Goal: Transaction & Acquisition: Purchase product/service

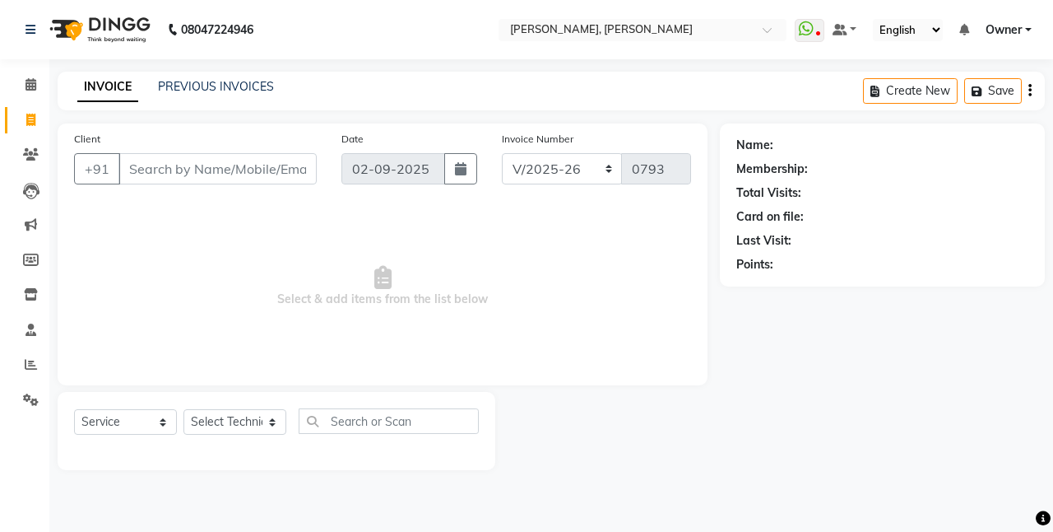
select select "5749"
select select "service"
click at [806, 26] on icon at bounding box center [806, 29] width 15 height 16
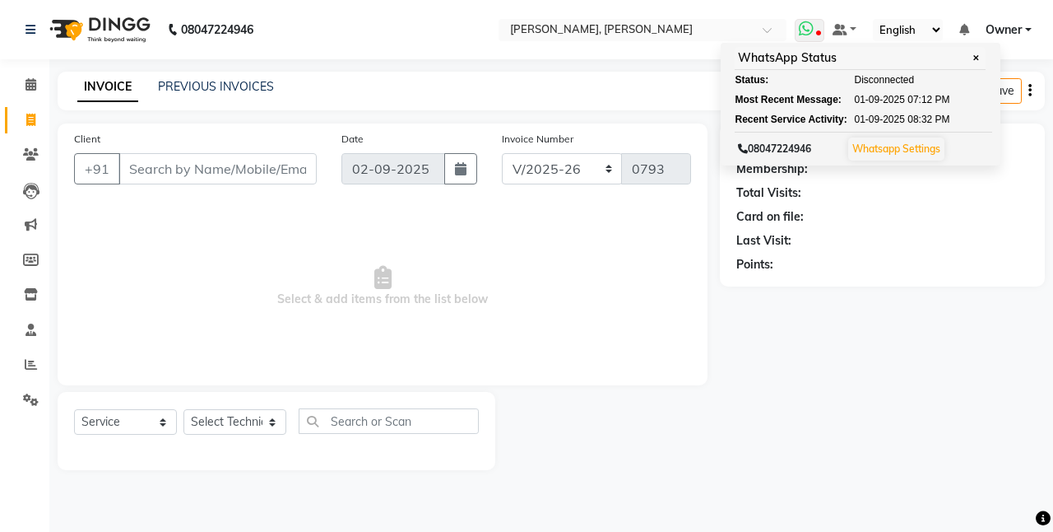
click at [806, 26] on icon at bounding box center [806, 29] width 15 height 16
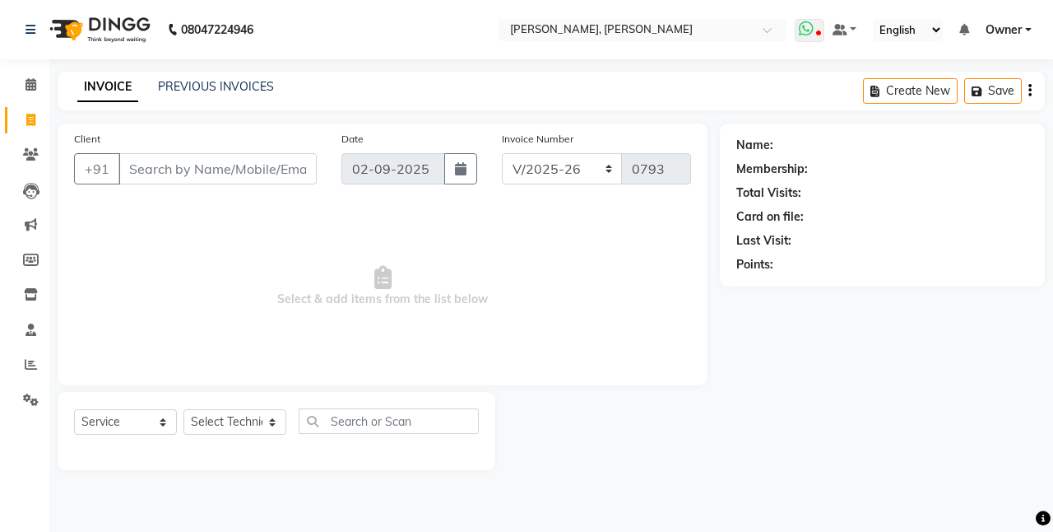
click at [806, 26] on icon at bounding box center [806, 29] width 15 height 16
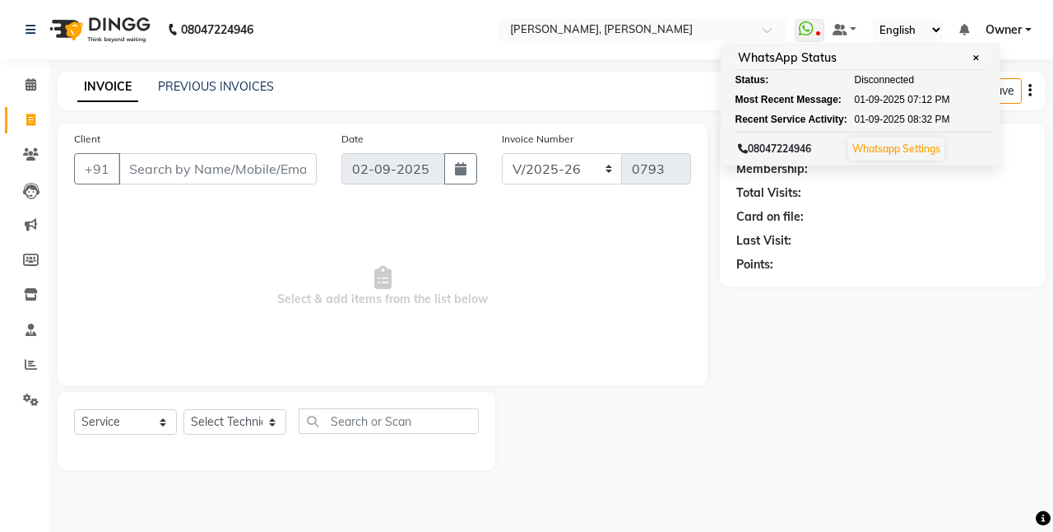
click at [867, 221] on div "Card on file:" at bounding box center [882, 216] width 292 height 17
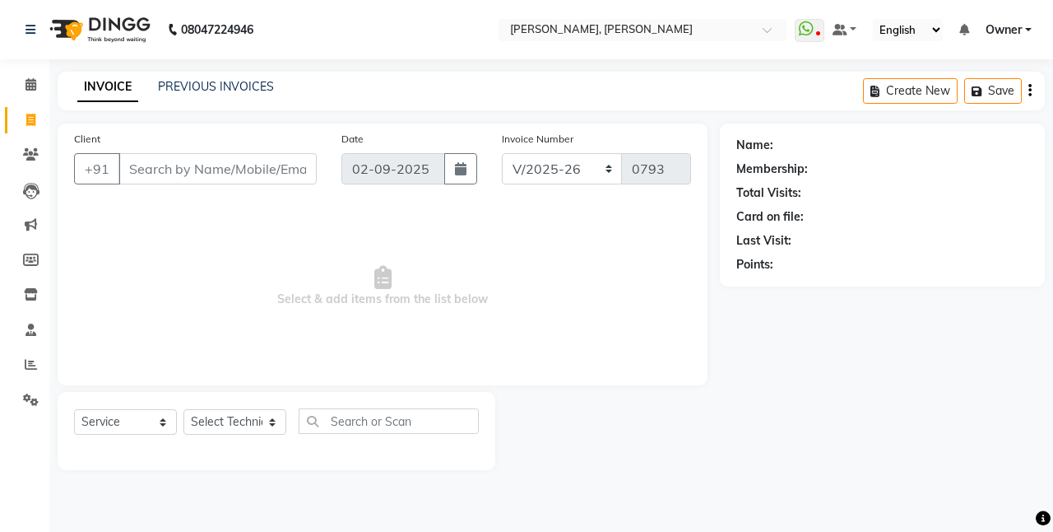
click at [601, 313] on span "Select & add items from the list below" at bounding box center [382, 286] width 617 height 165
drag, startPoint x: 594, startPoint y: 329, endPoint x: 818, endPoint y: 417, distance: 240.5
click at [818, 417] on div "Name: Membership: Total Visits: Card on file: Last Visit: Points:" at bounding box center [888, 296] width 337 height 346
click at [250, 86] on link "PREVIOUS INVOICES" at bounding box center [216, 86] width 116 height 15
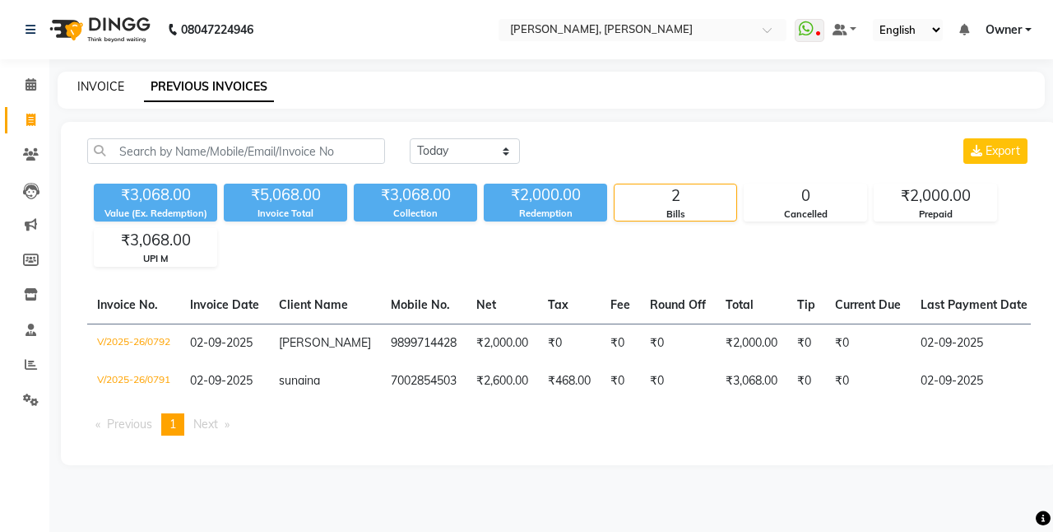
click at [102, 84] on link "INVOICE" at bounding box center [100, 86] width 47 height 15
select select "service"
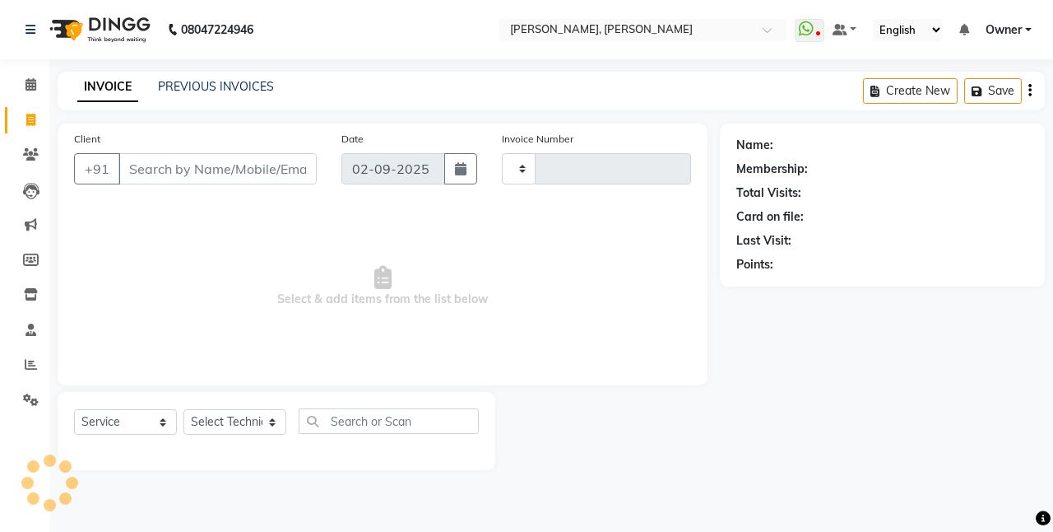
type input "0793"
select select "5749"
click at [148, 501] on div "08047224946 Select Location × Nailashes, Aipl Joystreet WhatsApp Status ✕ Statu…" at bounding box center [526, 266] width 1053 height 532
click at [21, 188] on span at bounding box center [30, 190] width 29 height 19
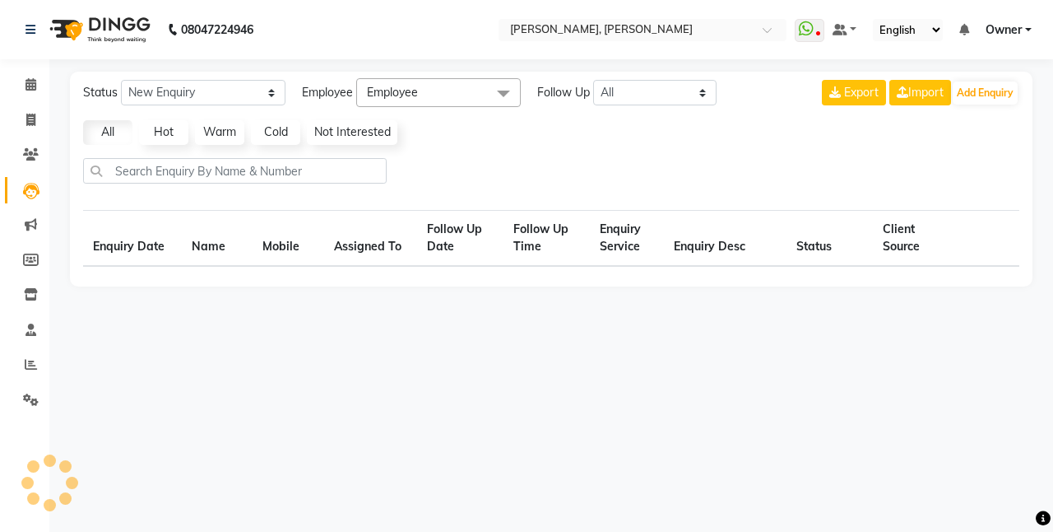
select select "10"
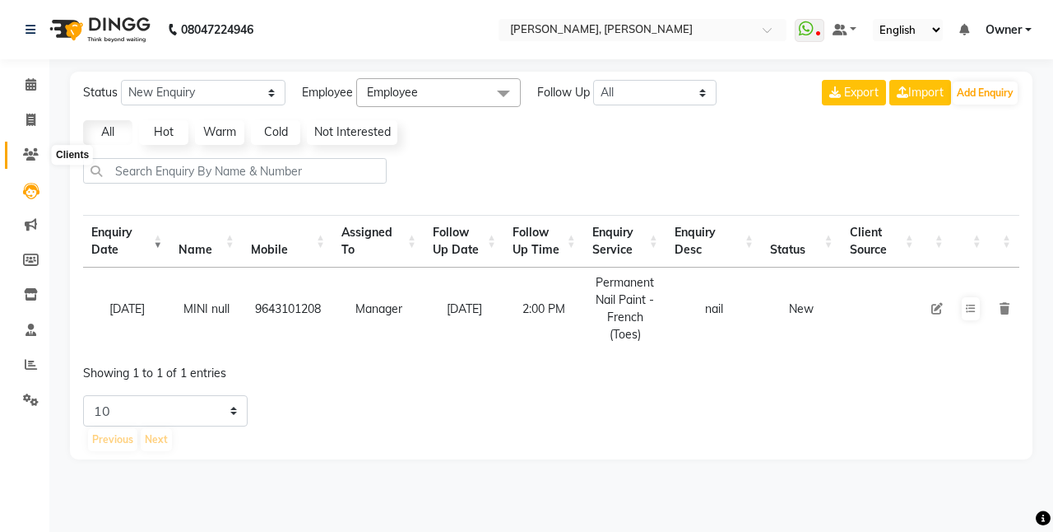
click at [31, 156] on icon at bounding box center [31, 154] width 16 height 12
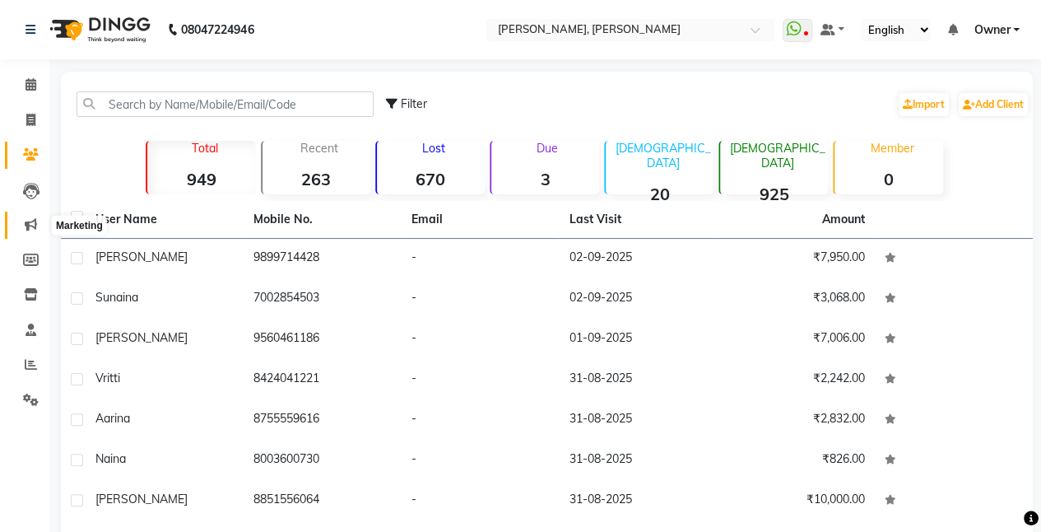
click at [25, 222] on icon at bounding box center [31, 224] width 12 height 12
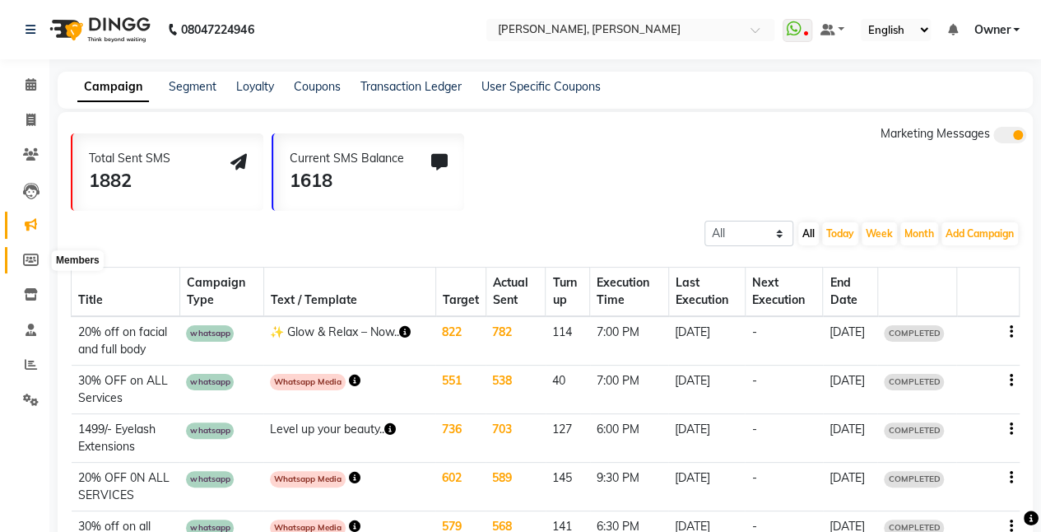
click at [32, 252] on span at bounding box center [30, 260] width 29 height 19
select select
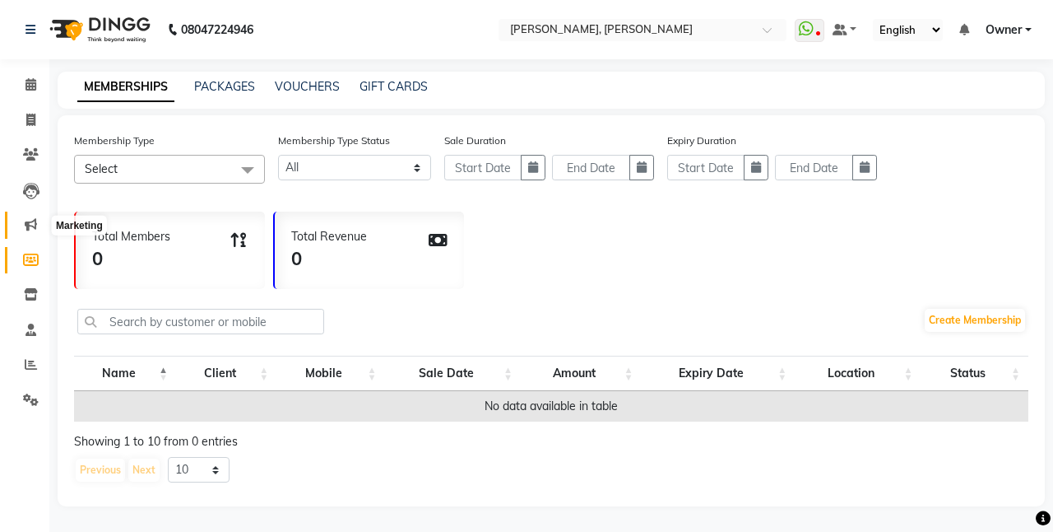
click at [34, 219] on icon at bounding box center [31, 224] width 12 height 12
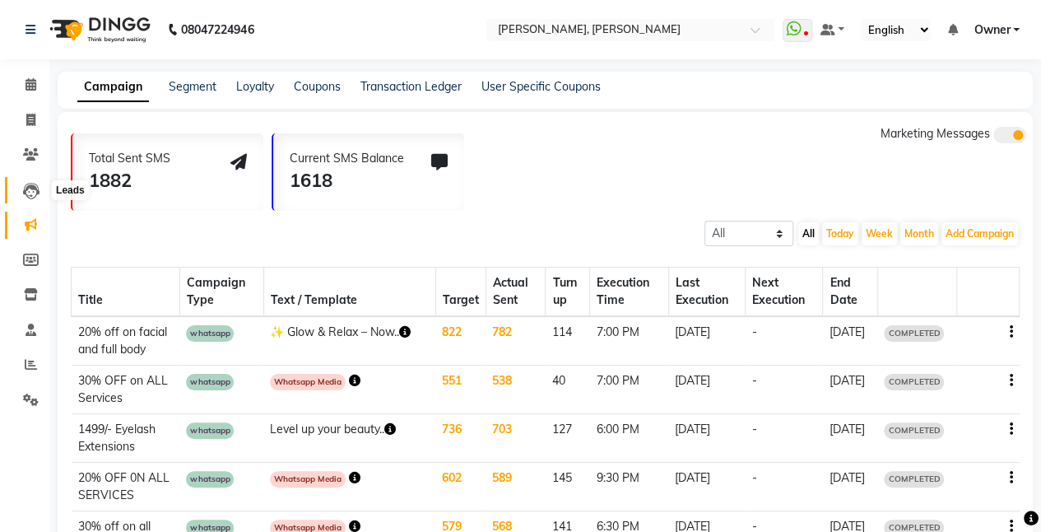
click at [33, 183] on icon at bounding box center [31, 191] width 16 height 16
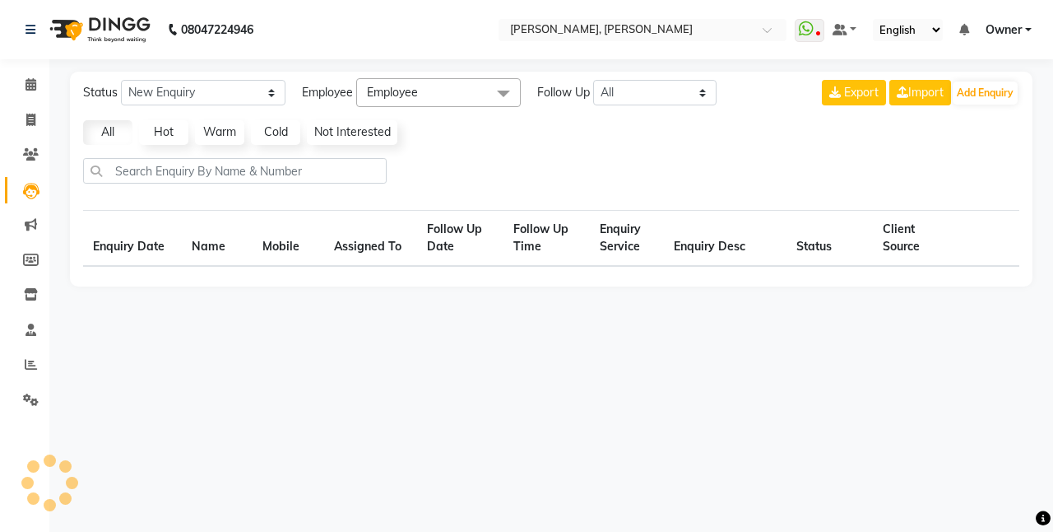
select select "10"
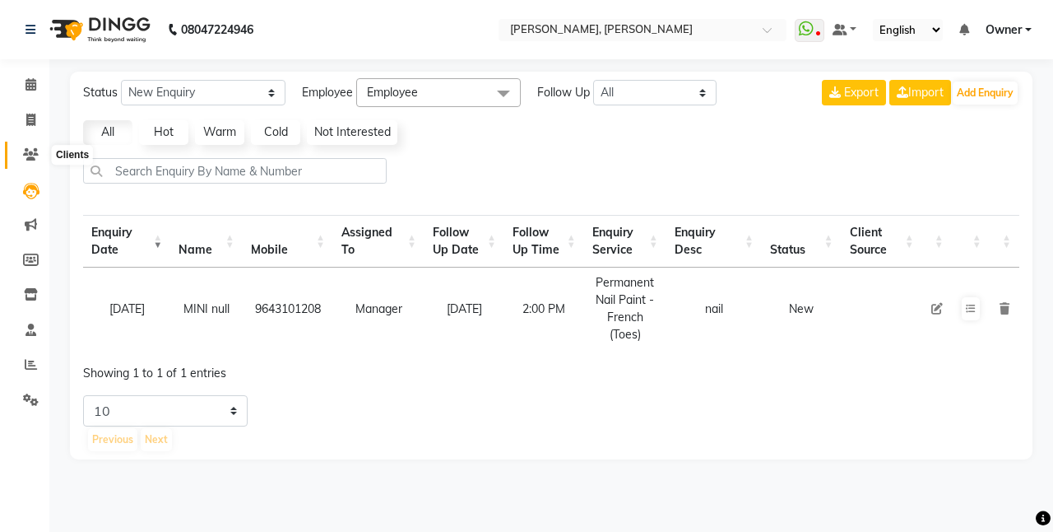
click at [28, 159] on icon at bounding box center [31, 154] width 16 height 12
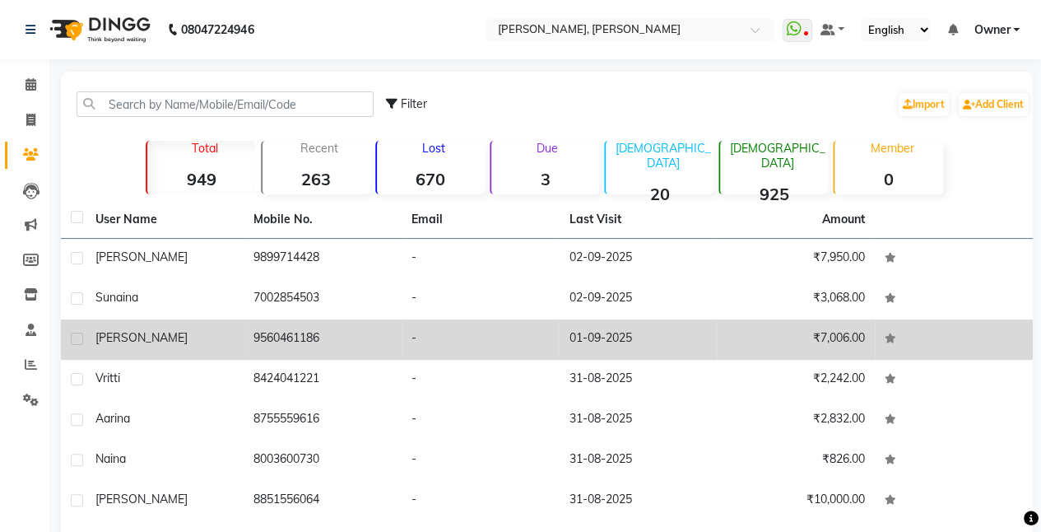
click at [141, 339] on div "Harmit" at bounding box center [164, 337] width 138 height 17
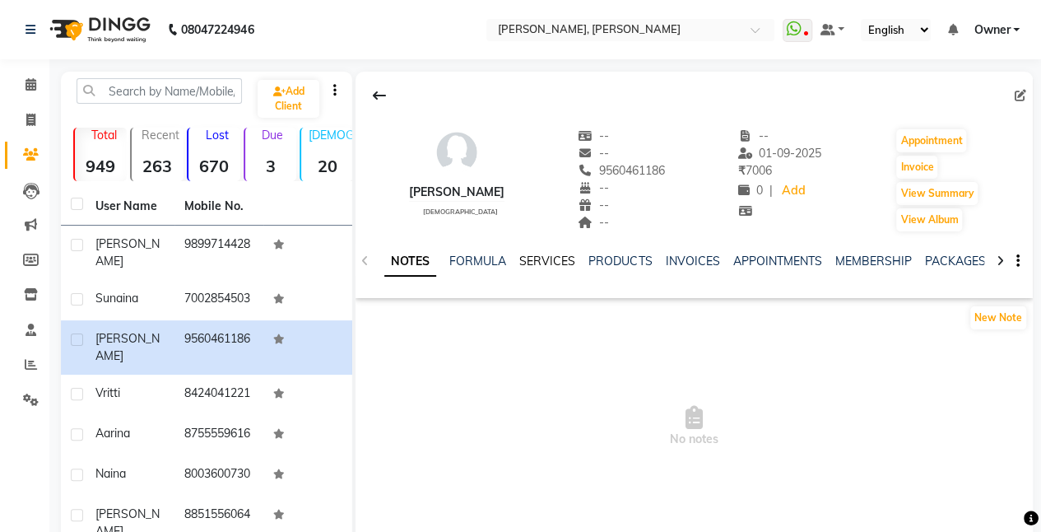
click at [540, 258] on link "SERVICES" at bounding box center [547, 260] width 56 height 15
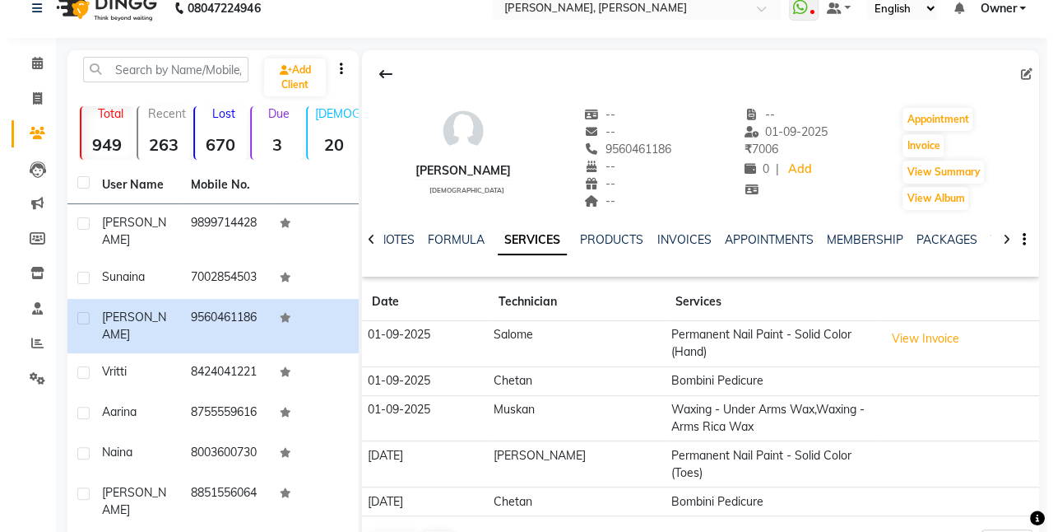
scroll to position [23, 0]
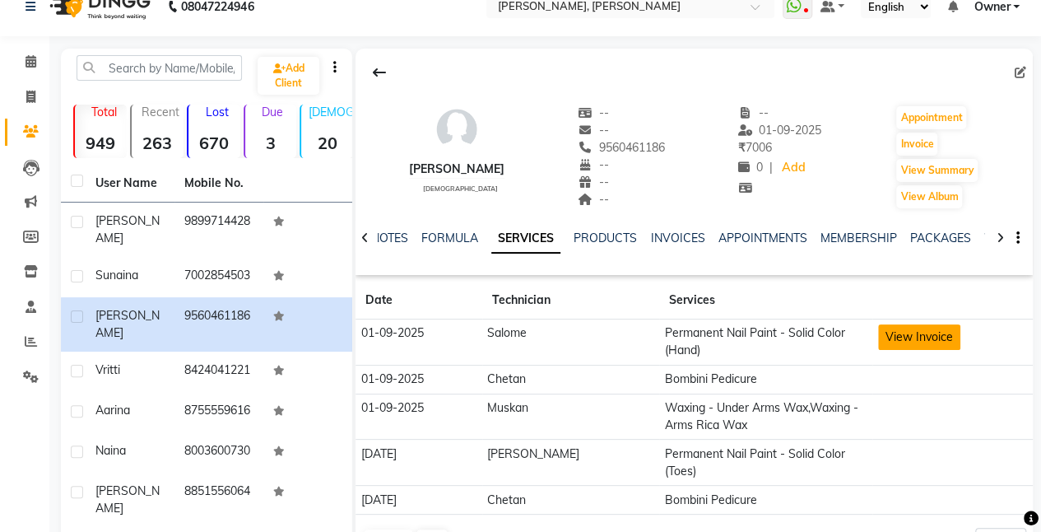
click at [920, 334] on button "View Invoice" at bounding box center [919, 337] width 82 height 26
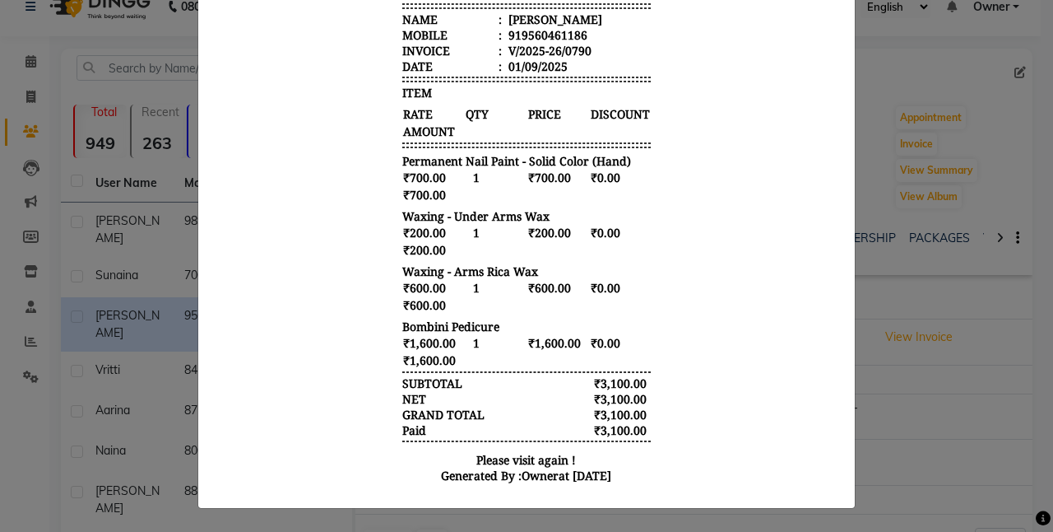
scroll to position [0, 0]
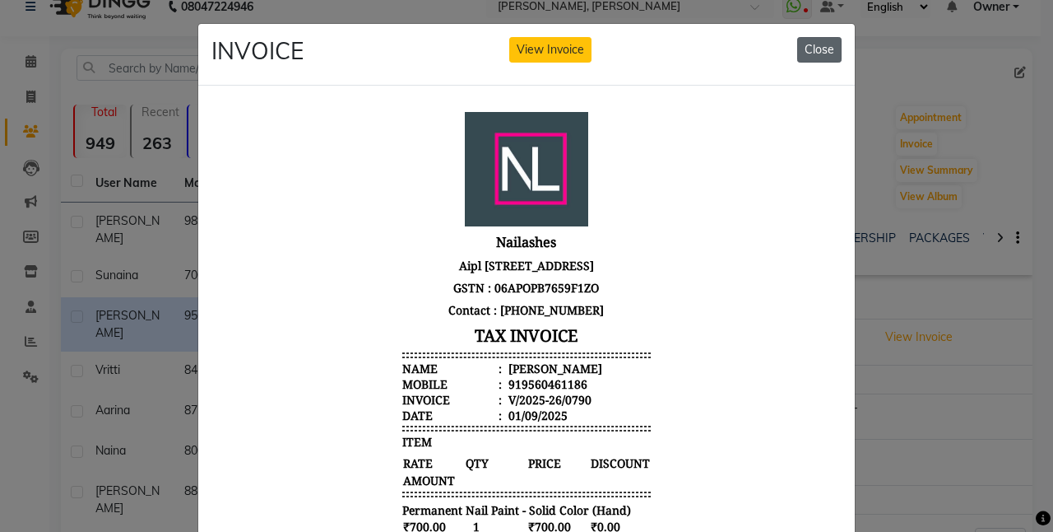
click at [823, 52] on button "Close" at bounding box center [819, 50] width 44 height 26
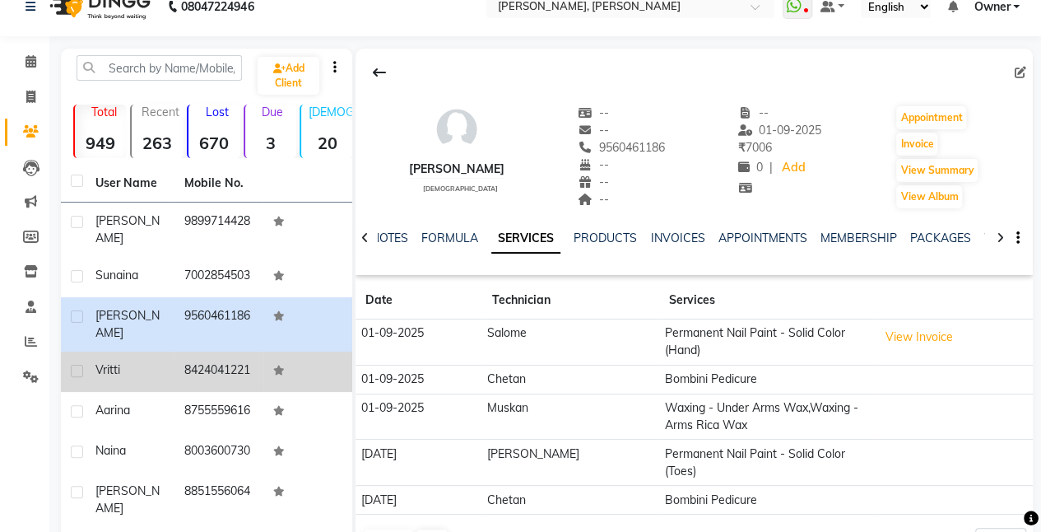
click at [169, 374] on td "Vritti" at bounding box center [130, 371] width 89 height 40
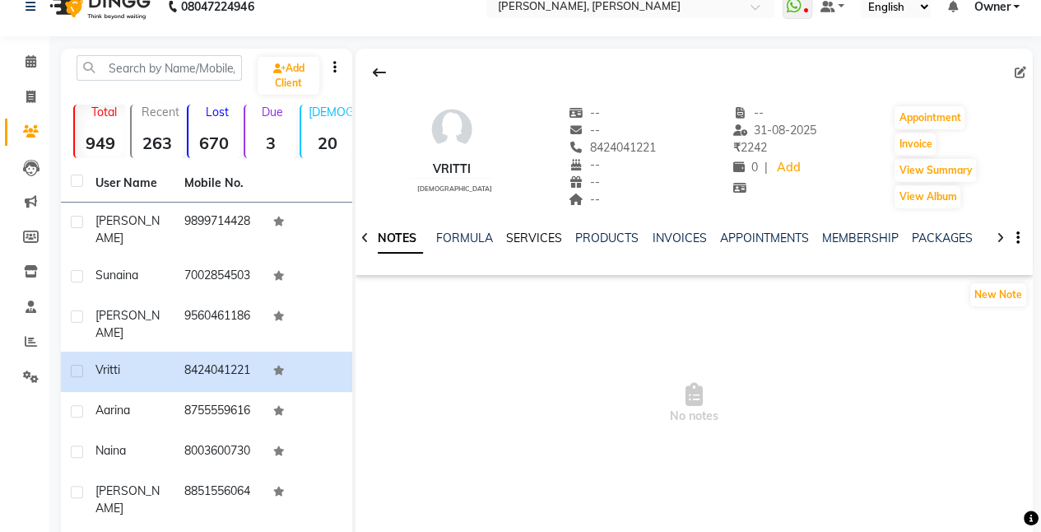
click at [529, 240] on link "SERVICES" at bounding box center [534, 237] width 56 height 15
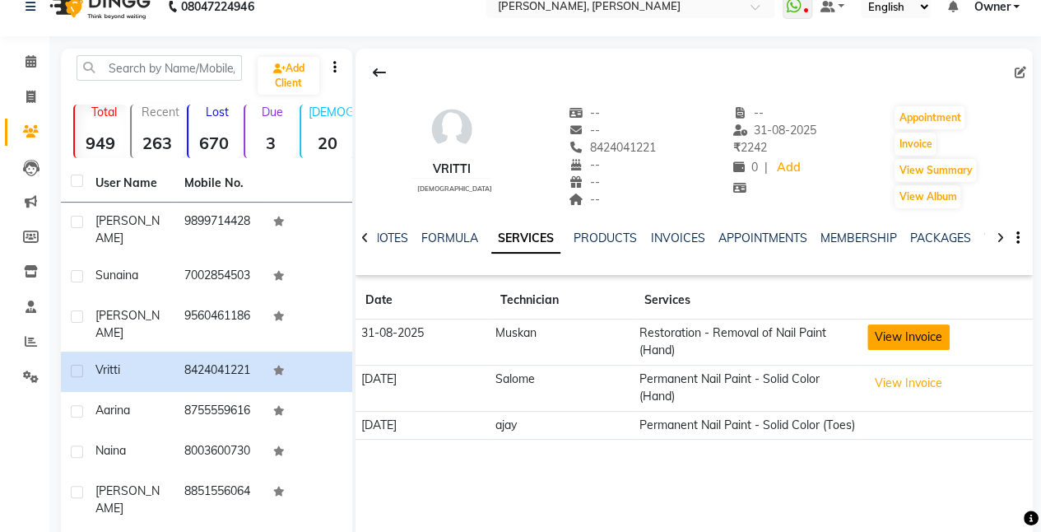
click at [893, 337] on button "View Invoice" at bounding box center [908, 337] width 82 height 26
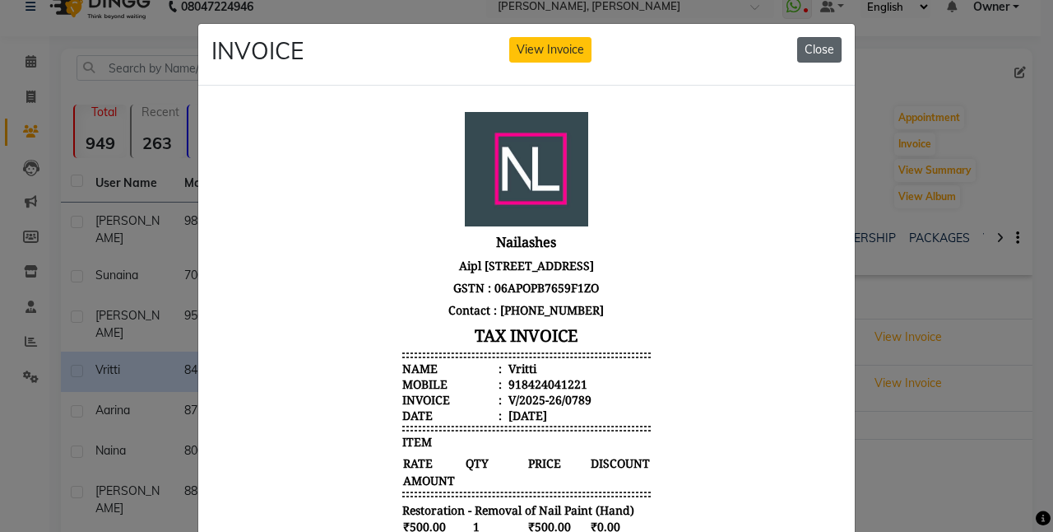
click at [821, 45] on button "Close" at bounding box center [819, 50] width 44 height 26
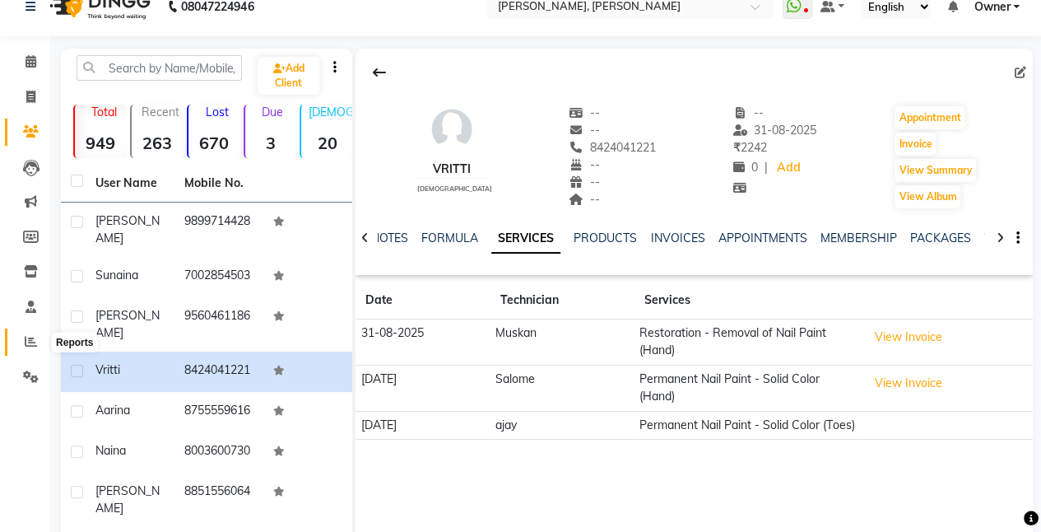
click at [28, 344] on icon at bounding box center [31, 341] width 12 height 12
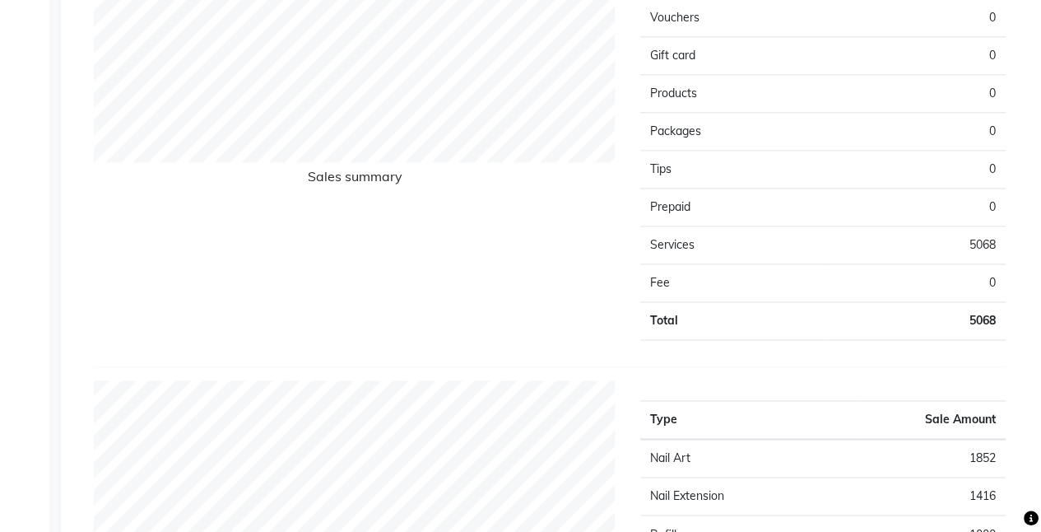
scroll to position [1050, 0]
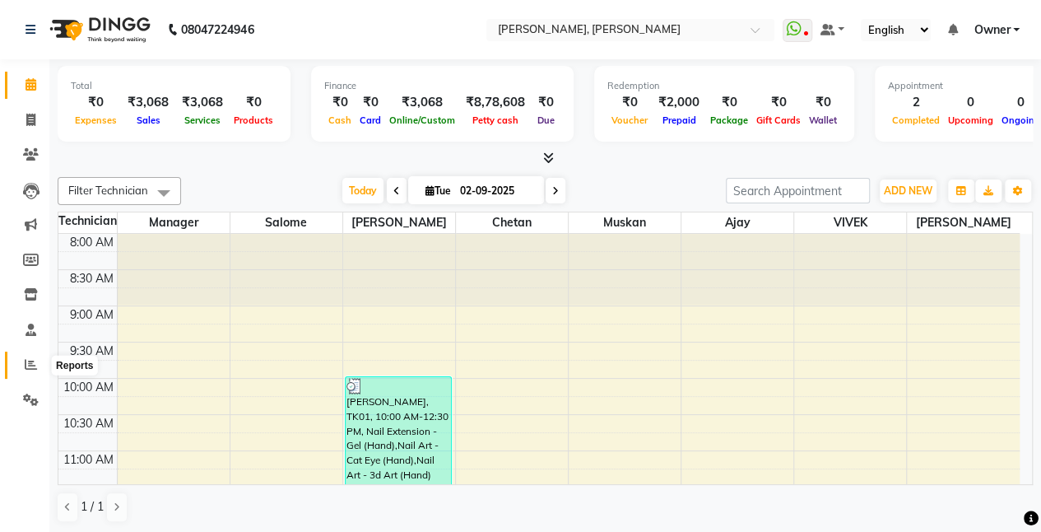
click at [36, 358] on span at bounding box center [30, 364] width 29 height 19
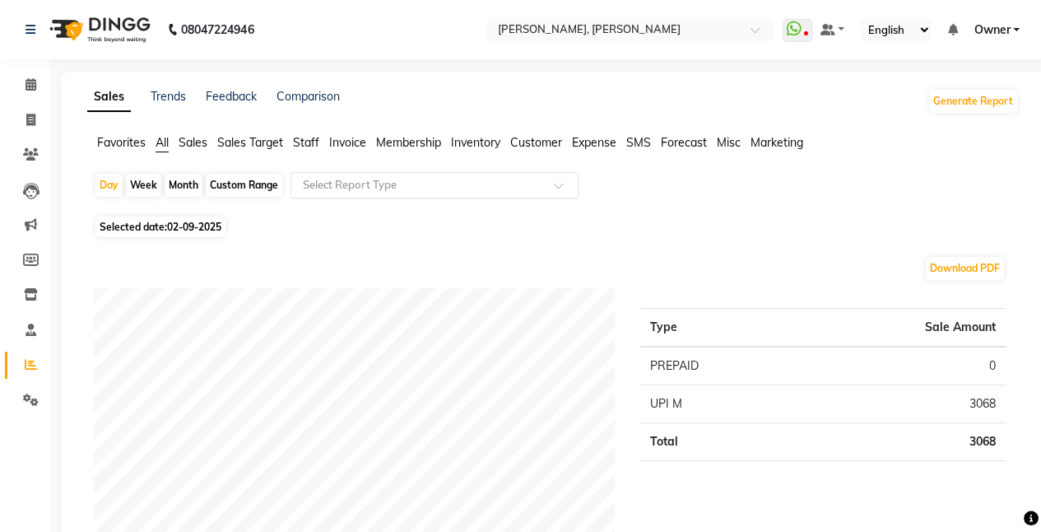
click at [397, 179] on input "text" at bounding box center [417, 185] width 237 height 16
click at [314, 145] on span "Staff" at bounding box center [306, 142] width 26 height 15
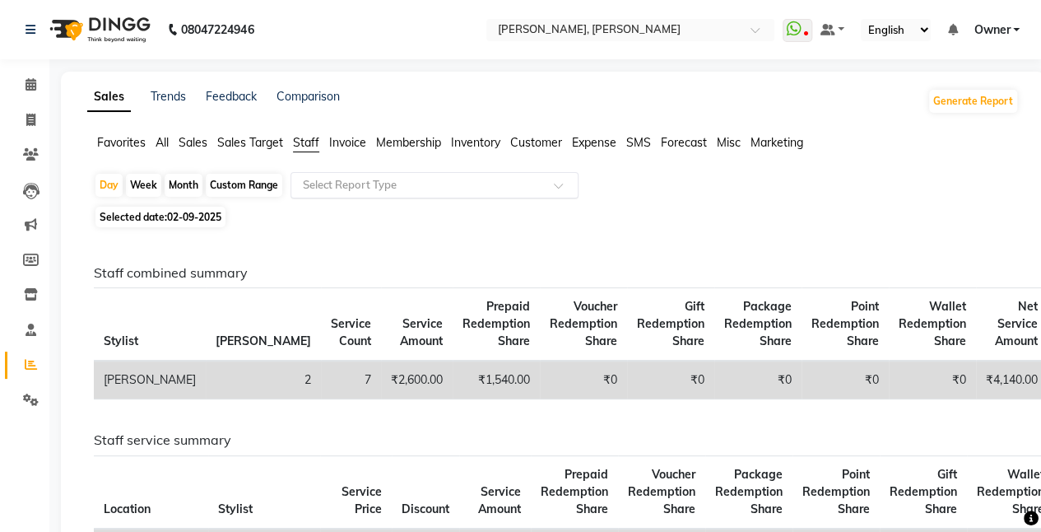
click at [383, 184] on input "text" at bounding box center [417, 185] width 237 height 16
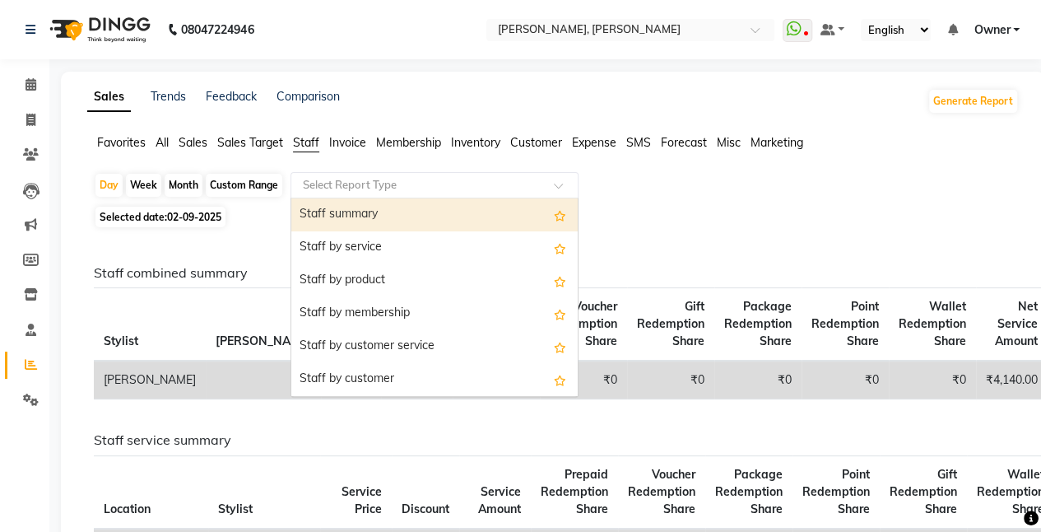
click at [385, 209] on div "Staff summary" at bounding box center [434, 214] width 286 height 33
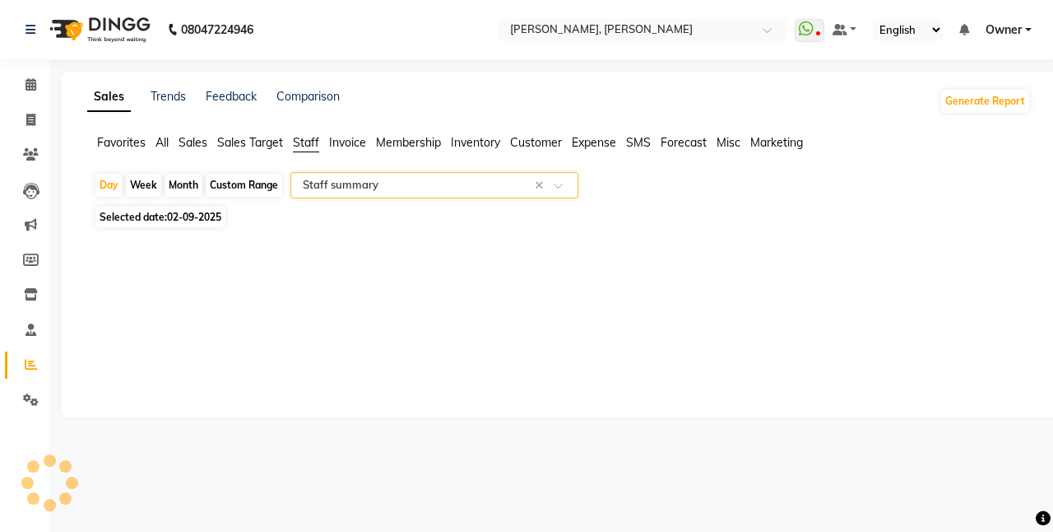
select select "full_report"
select select "csv"
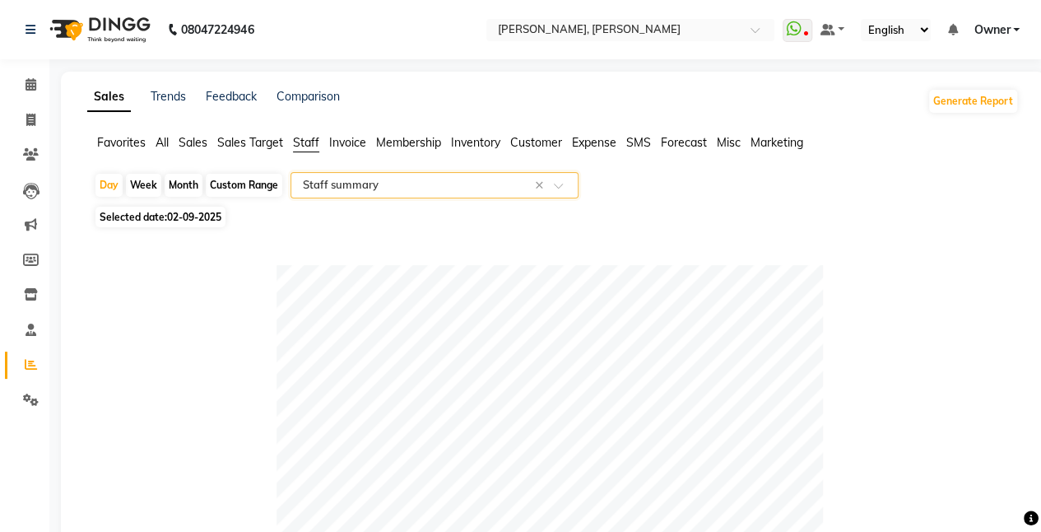
click at [149, 179] on div "Week" at bounding box center [143, 185] width 35 height 23
select select "9"
select select "2025"
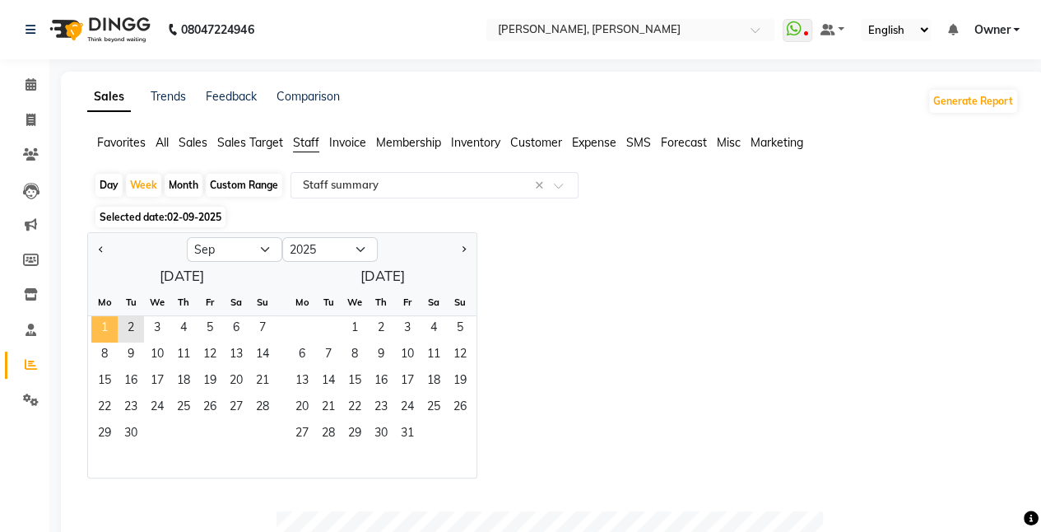
click at [110, 337] on span "1" at bounding box center [104, 329] width 26 height 26
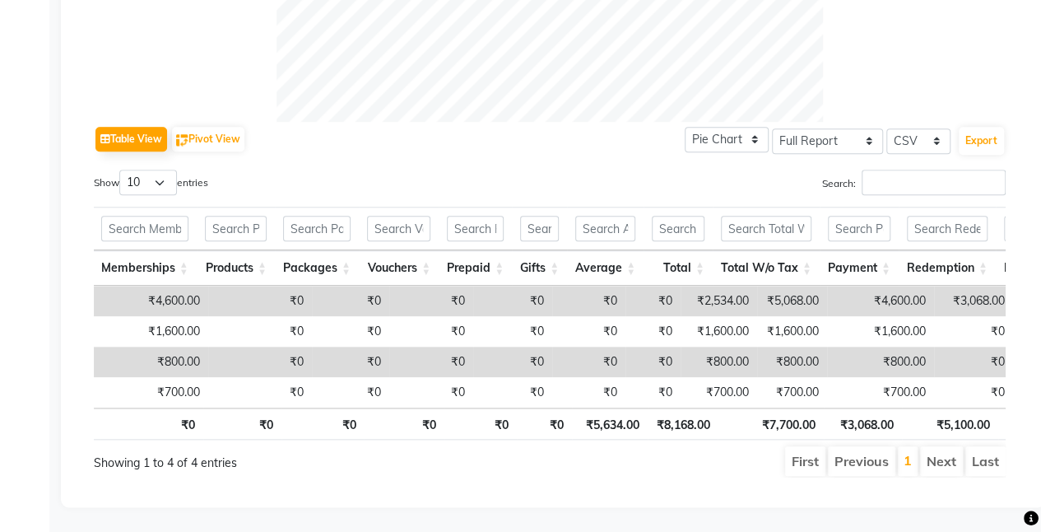
scroll to position [0, 553]
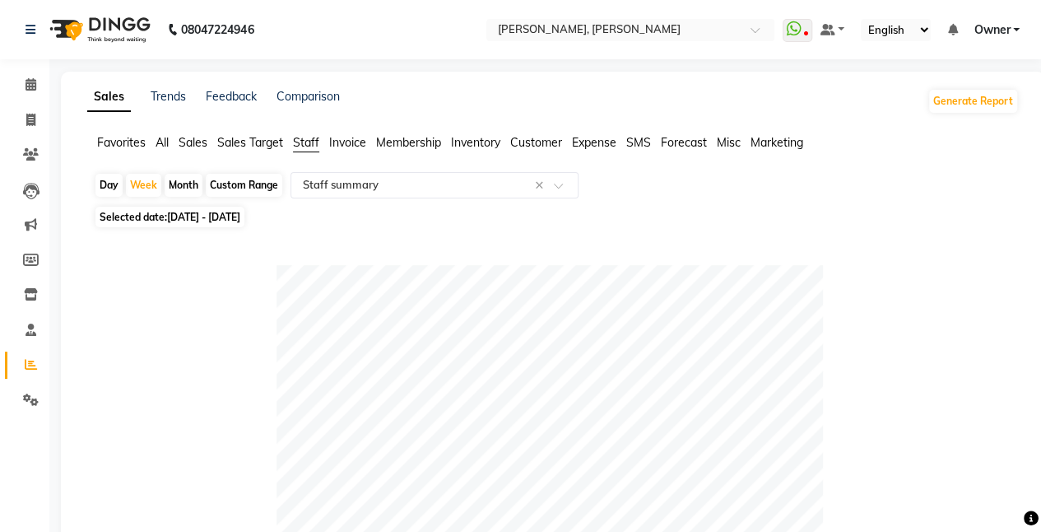
click at [225, 184] on div "Custom Range" at bounding box center [244, 185] width 77 height 23
select select "9"
select select "2025"
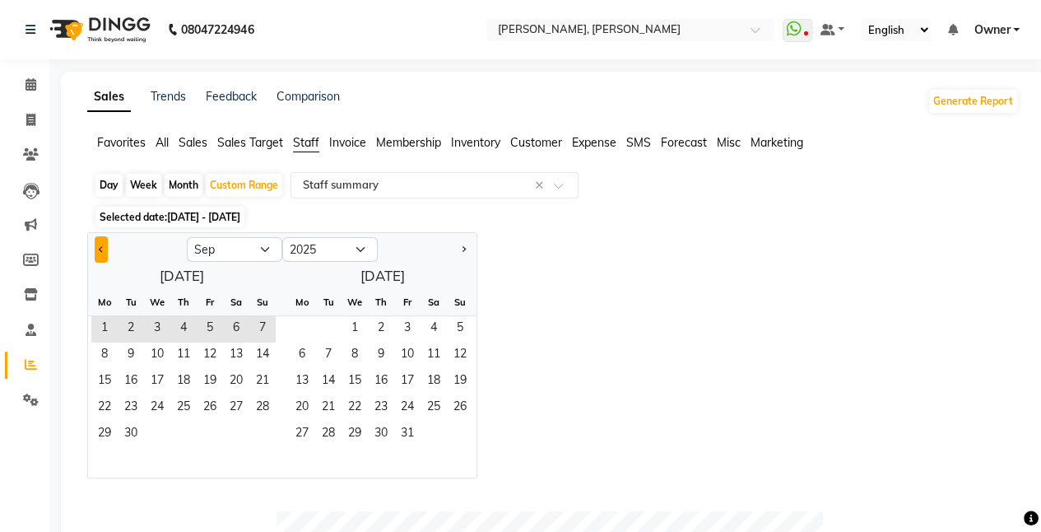
click at [100, 253] on button "Previous month" at bounding box center [101, 249] width 13 height 26
select select "8"
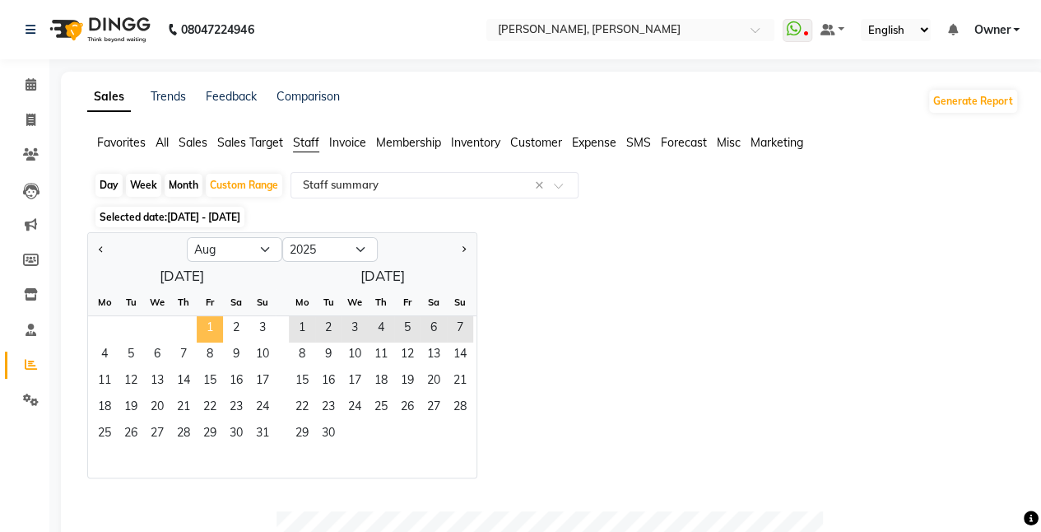
click at [216, 332] on span "1" at bounding box center [210, 329] width 26 height 26
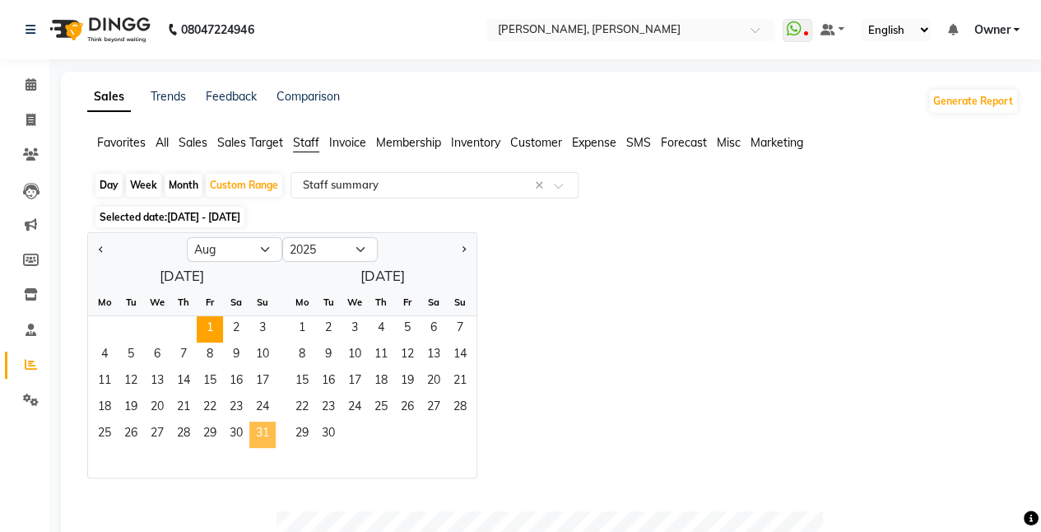
click at [260, 429] on span "31" at bounding box center [262, 434] width 26 height 26
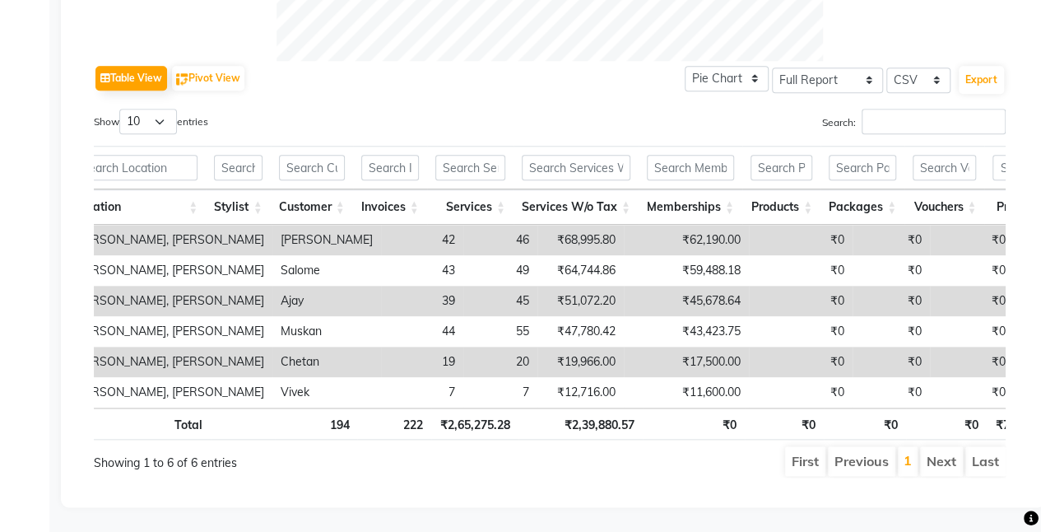
scroll to position [0, 29]
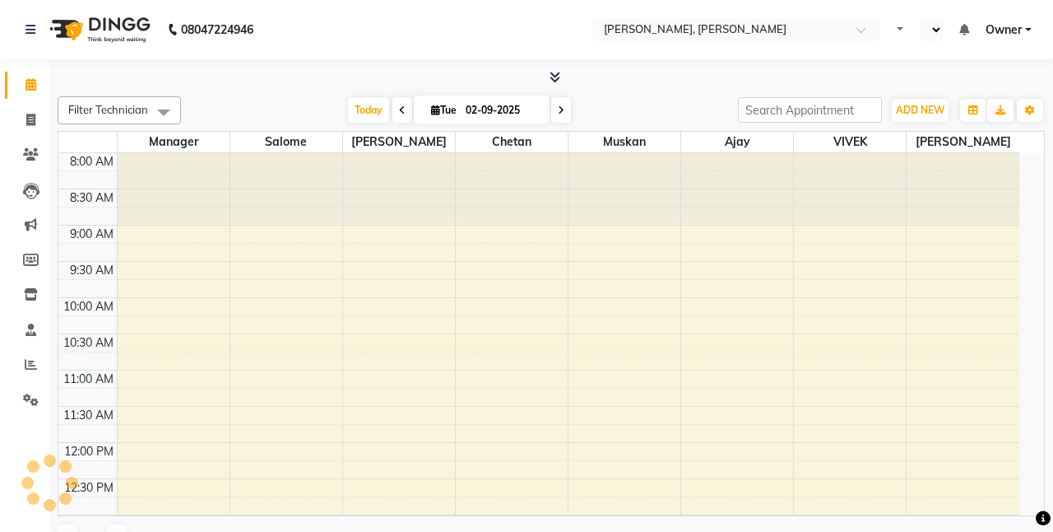
select select "en"
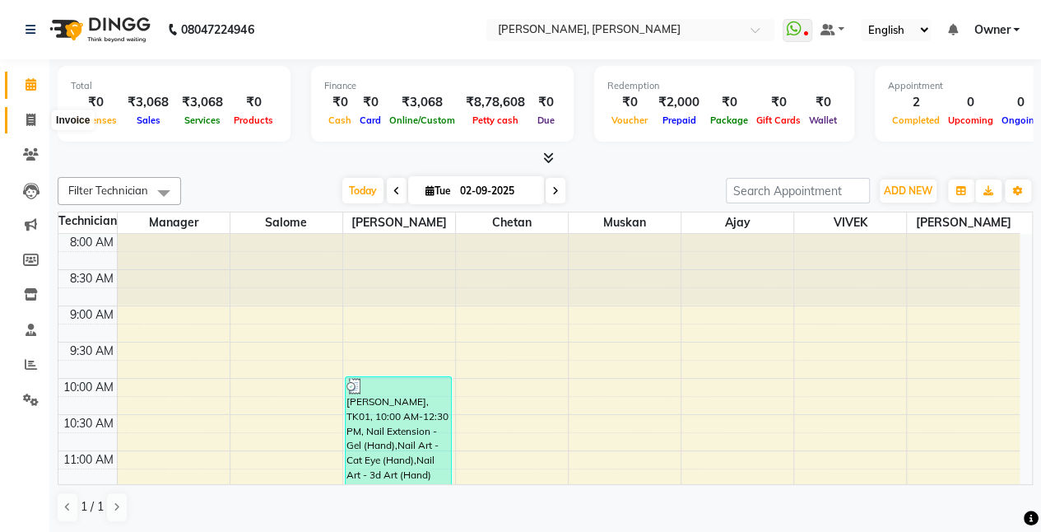
click at [30, 127] on span at bounding box center [30, 120] width 29 height 19
select select "service"
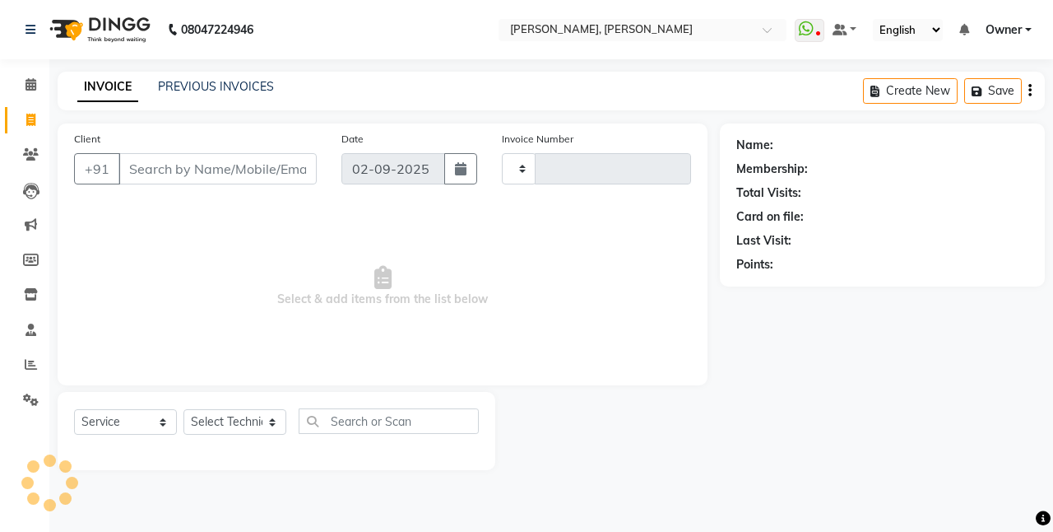
type input "0793"
select select "5749"
click at [160, 174] on input "Client" at bounding box center [217, 168] width 198 height 31
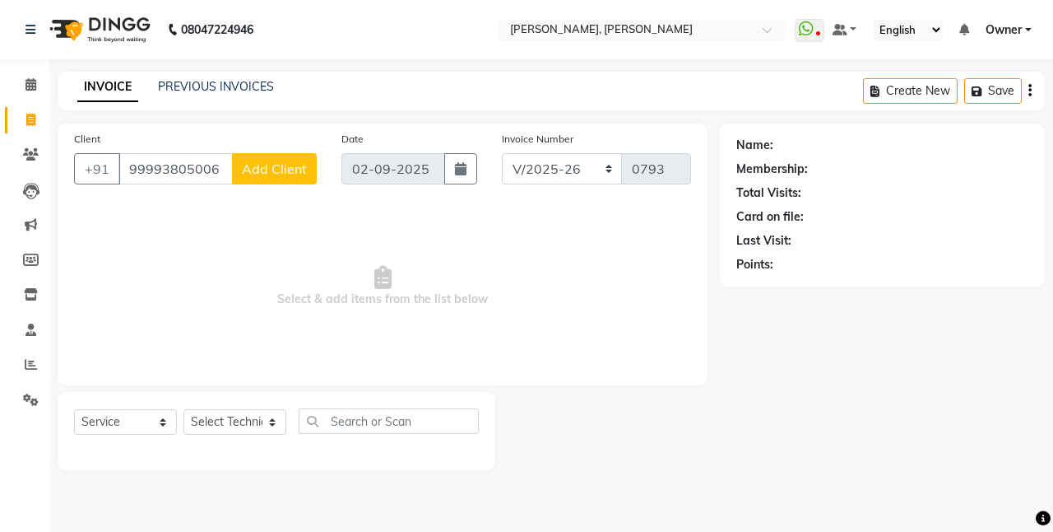
click at [229, 167] on input "99993805006" at bounding box center [175, 168] width 114 height 31
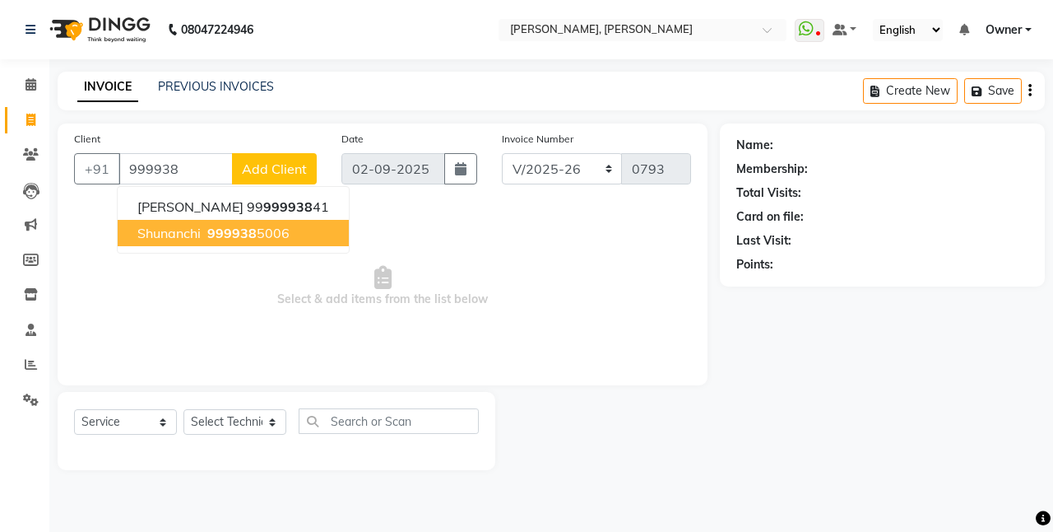
click at [268, 234] on ngb-highlight "999938 5006" at bounding box center [247, 233] width 86 height 16
type input "9999385006"
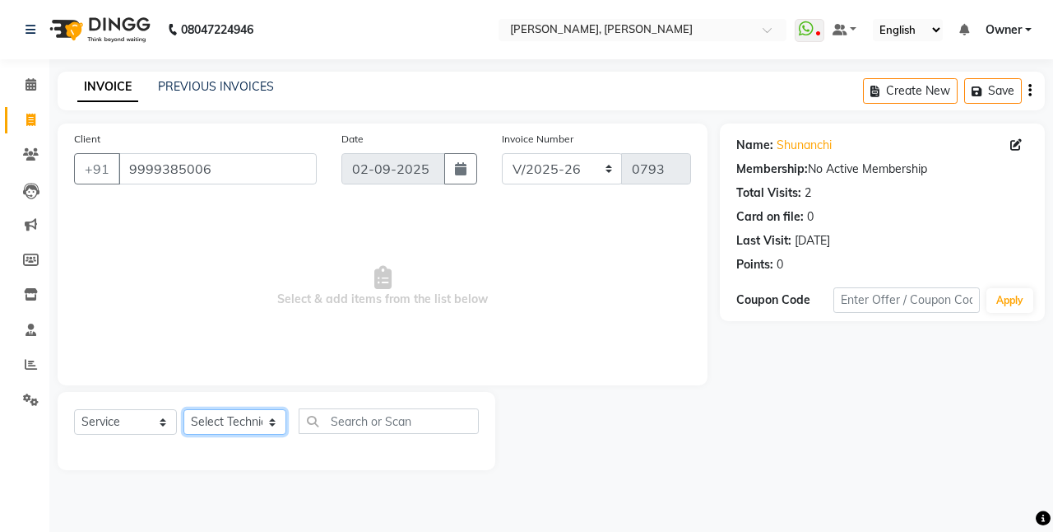
click at [266, 428] on select "Select Technician ajay [PERSON_NAME] Manager [PERSON_NAME] Owner [PERSON_NAME] …" at bounding box center [234, 422] width 103 height 26
select select "60492"
click at [183, 409] on select "Select Technician ajay [PERSON_NAME] Manager [PERSON_NAME] Owner [PERSON_NAME] …" at bounding box center [234, 422] width 103 height 26
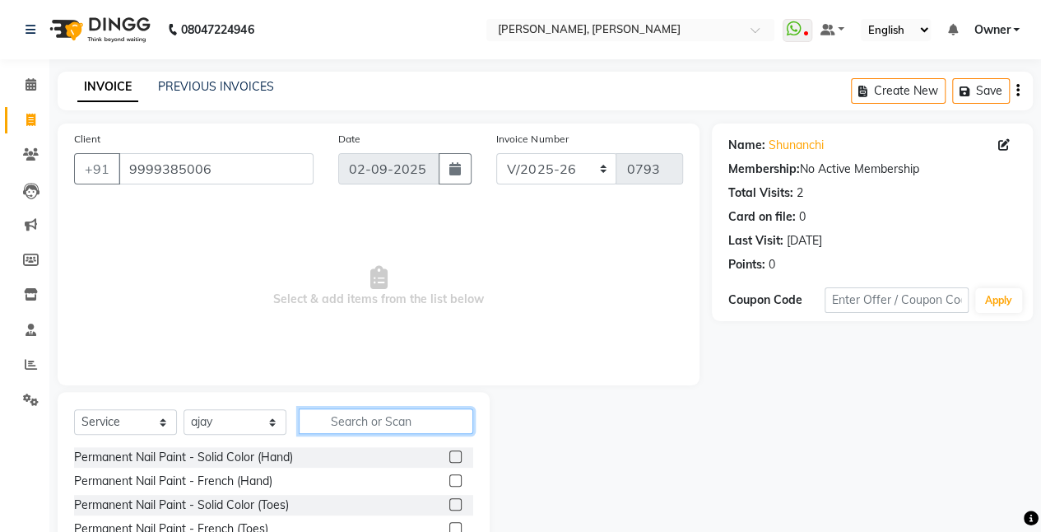
click at [332, 420] on input "text" at bounding box center [386, 421] width 174 height 26
type input "remo"
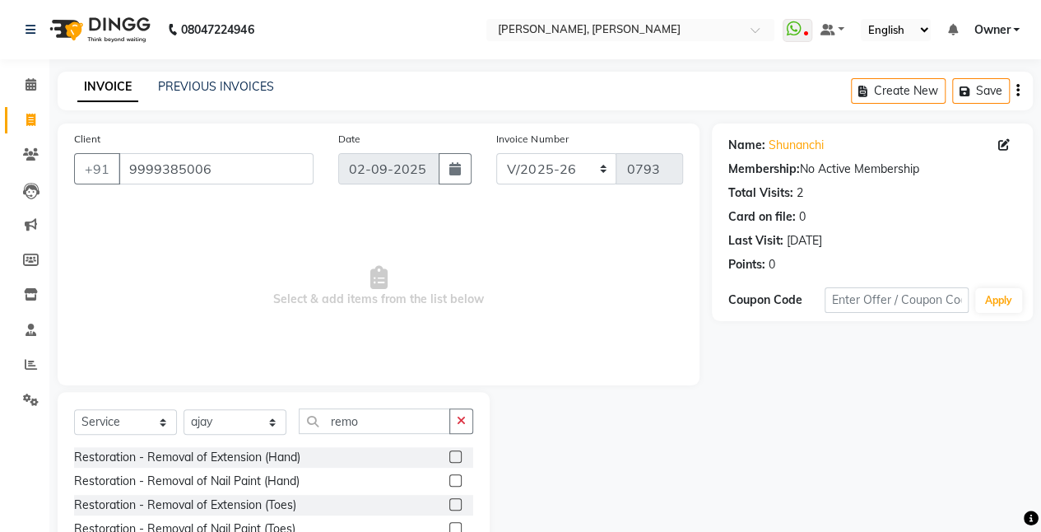
click at [453, 456] on label at bounding box center [455, 456] width 12 height 12
click at [453, 456] on input "checkbox" at bounding box center [454, 457] width 11 height 11
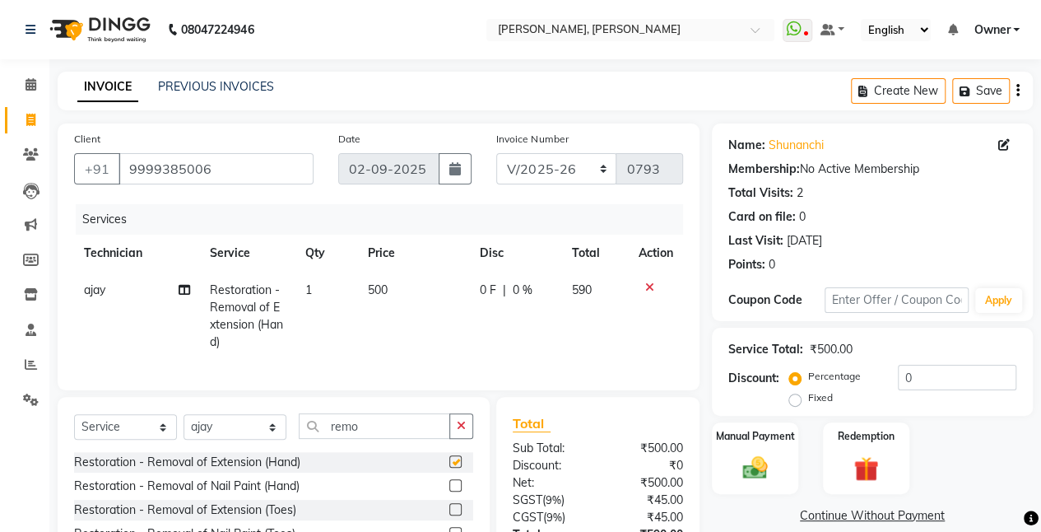
checkbox input "false"
click at [275, 436] on select "Select Technician ajay [PERSON_NAME] Manager [PERSON_NAME] Owner [PERSON_NAME] …" at bounding box center [234, 427] width 103 height 26
select select "62295"
click at [183, 426] on select "Select Technician ajay [PERSON_NAME] Manager [PERSON_NAME] Owner [PERSON_NAME] …" at bounding box center [234, 427] width 103 height 26
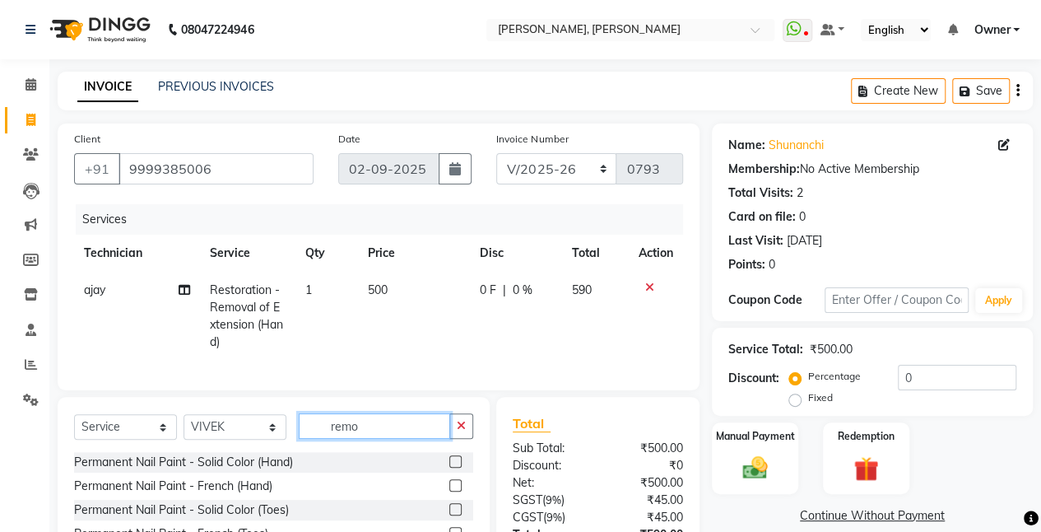
click at [338, 439] on input "remo" at bounding box center [374, 426] width 151 height 26
click at [372, 439] on input "remo" at bounding box center [374, 426] width 151 height 26
type input "r"
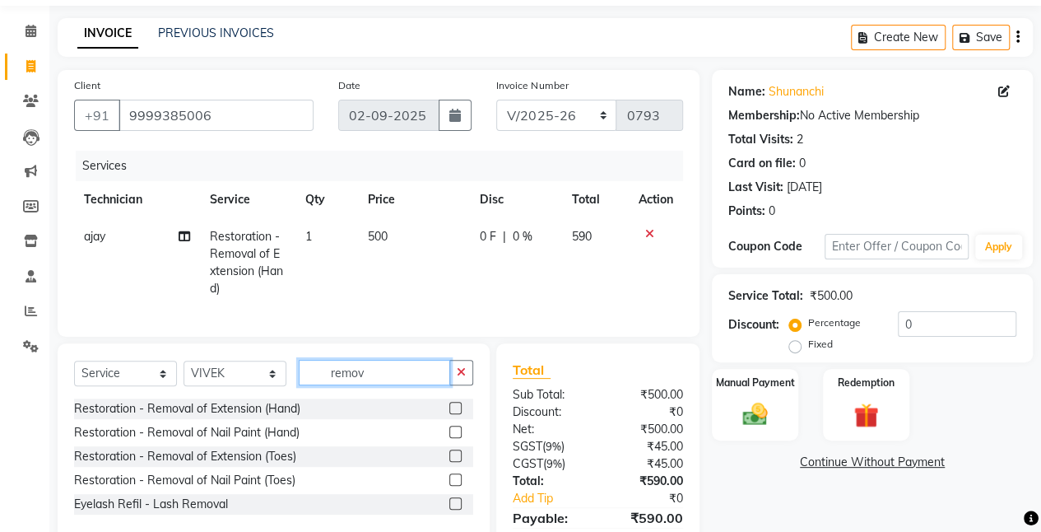
scroll to position [58, 0]
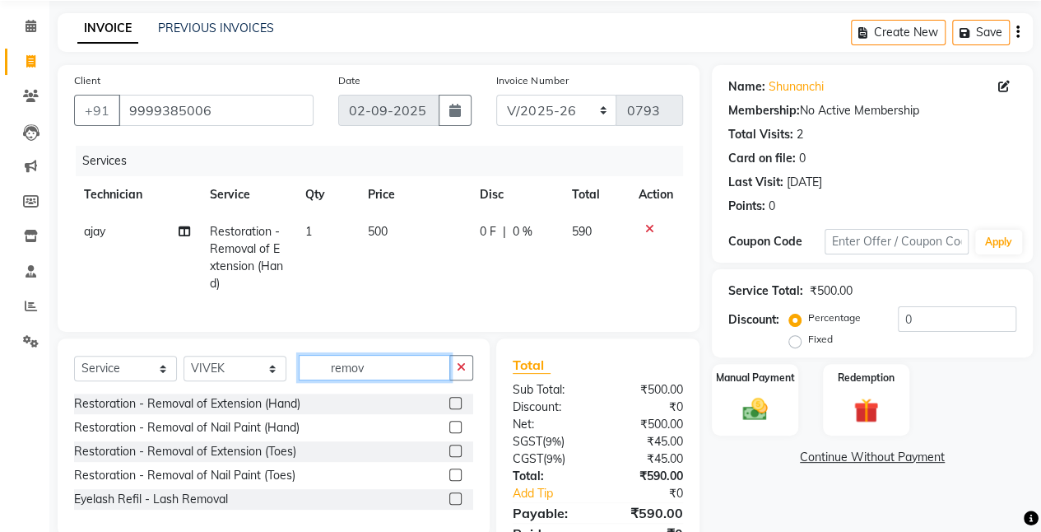
type input "remov"
click at [457, 457] on label at bounding box center [455, 450] width 12 height 12
click at [457, 457] on input "checkbox" at bounding box center [454, 451] width 11 height 11
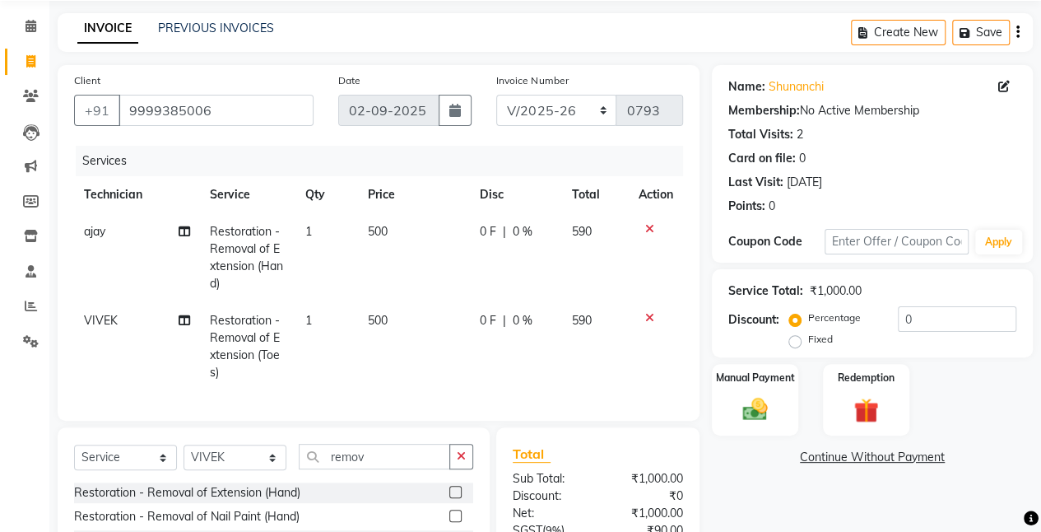
checkbox input "false"
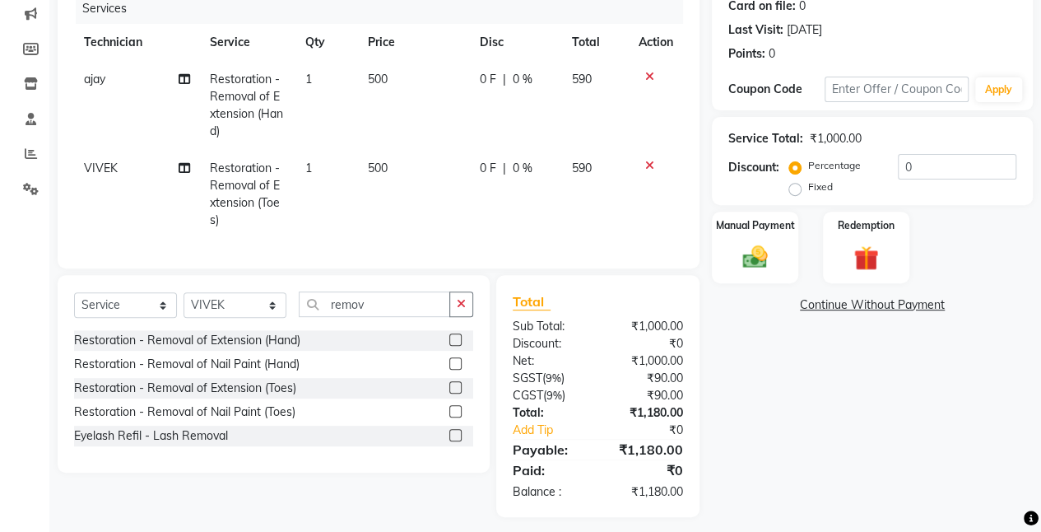
scroll to position [232, 0]
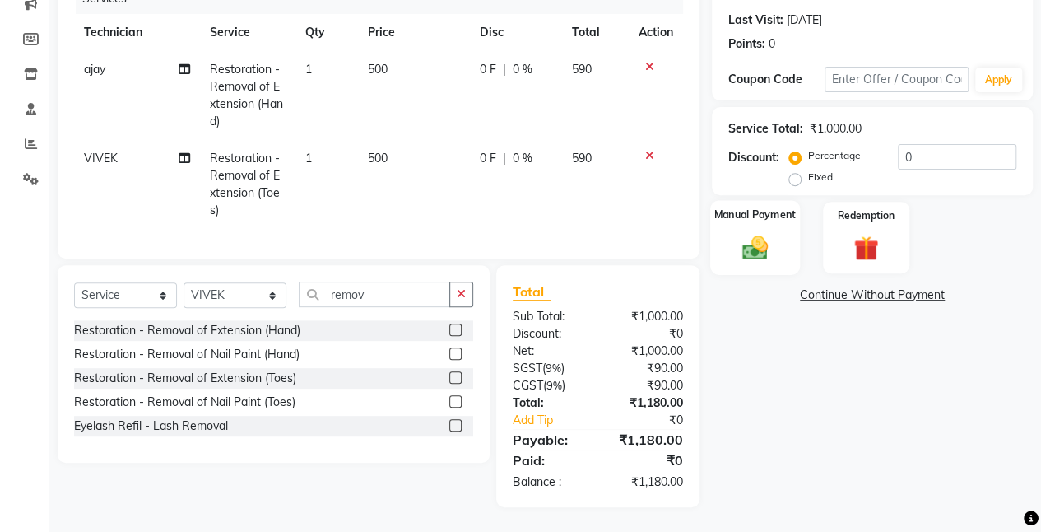
click at [744, 210] on div "Manual Payment" at bounding box center [755, 237] width 90 height 75
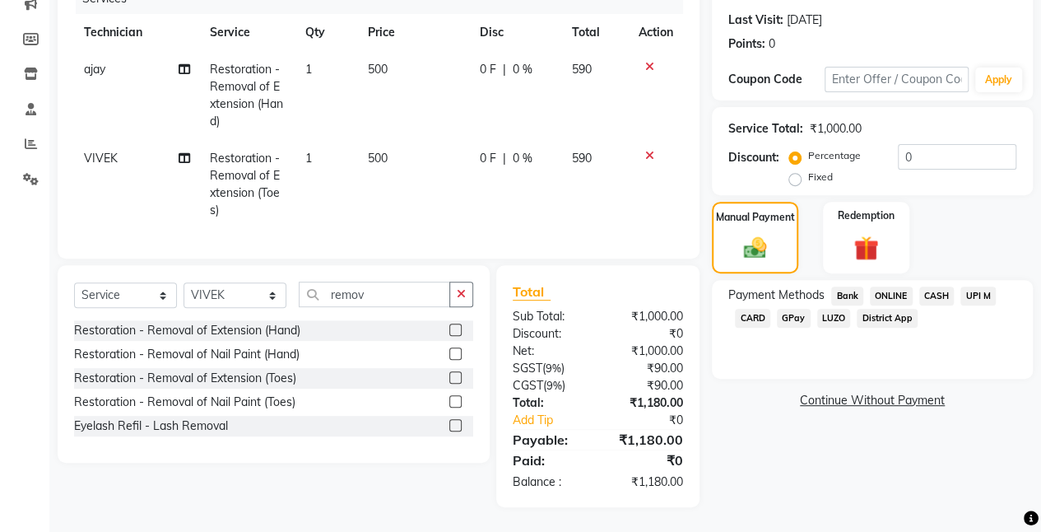
click at [852, 286] on span "ONLINE" at bounding box center [891, 295] width 43 height 19
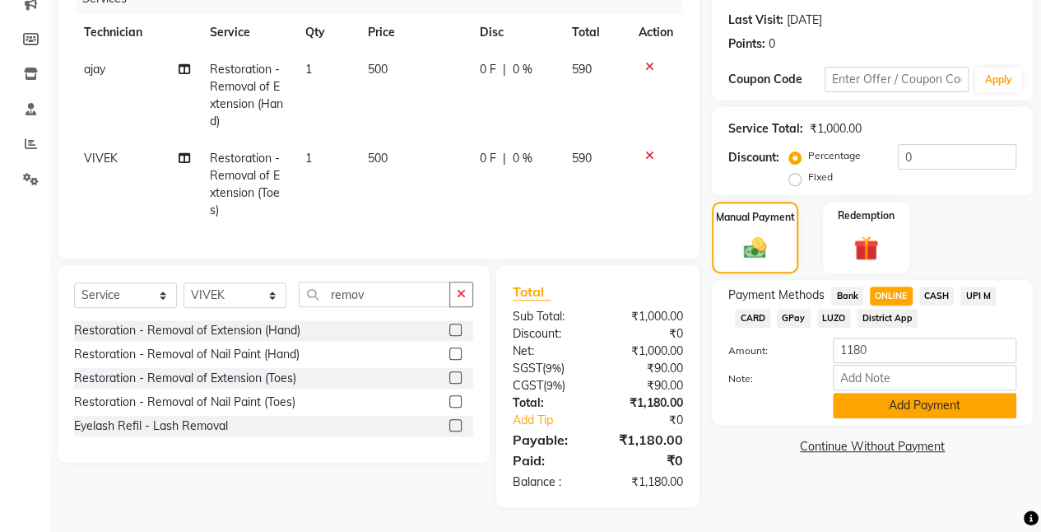
click at [852, 392] on button "Add Payment" at bounding box center [924, 405] width 183 height 26
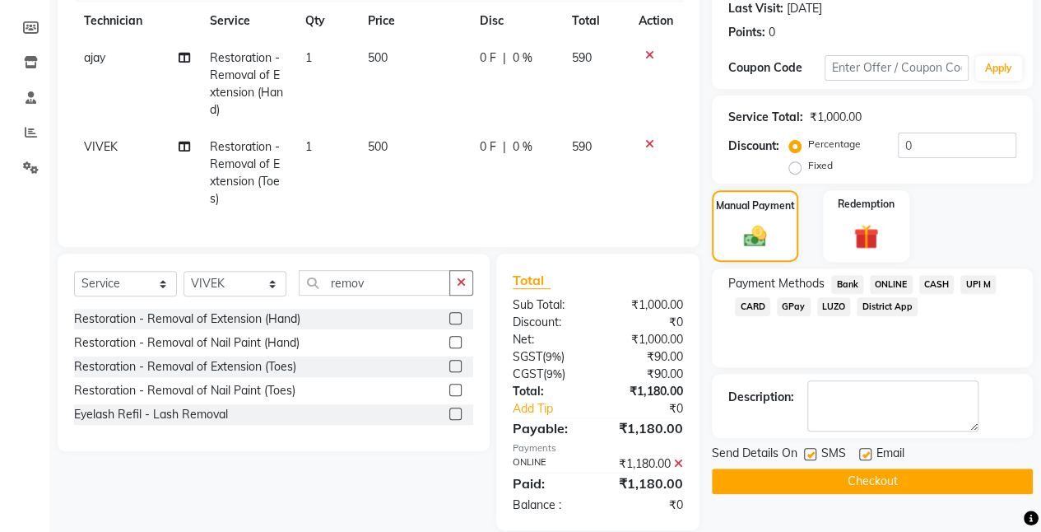
click at [852, 479] on button "Checkout" at bounding box center [872, 481] width 321 height 26
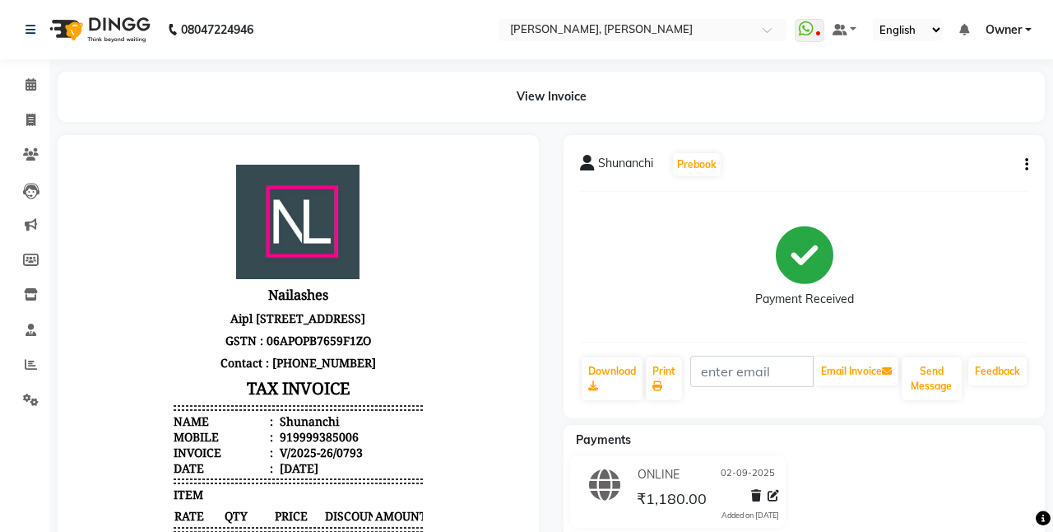
select select "5749"
select select "service"
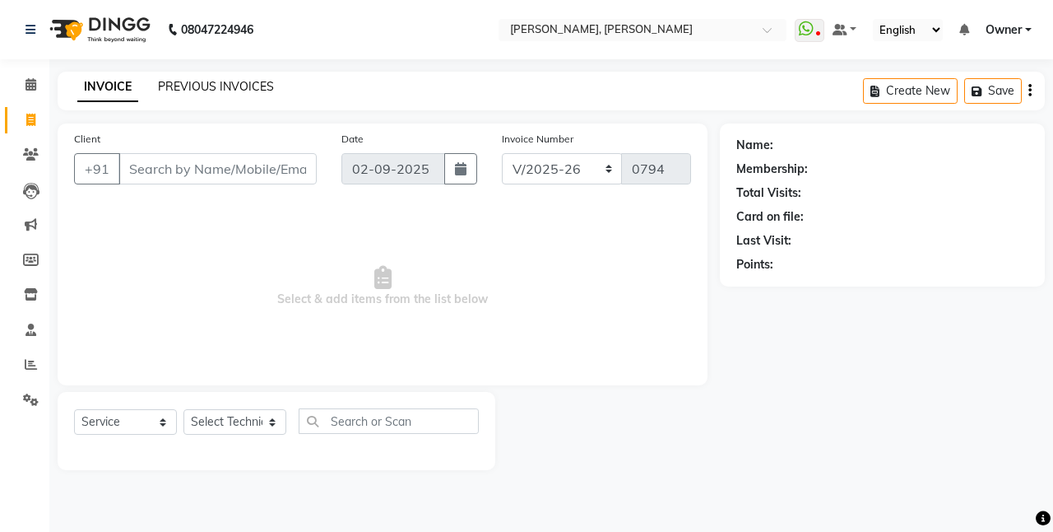
click at [214, 81] on link "PREVIOUS INVOICES" at bounding box center [216, 86] width 116 height 15
